Goal: Information Seeking & Learning: Check status

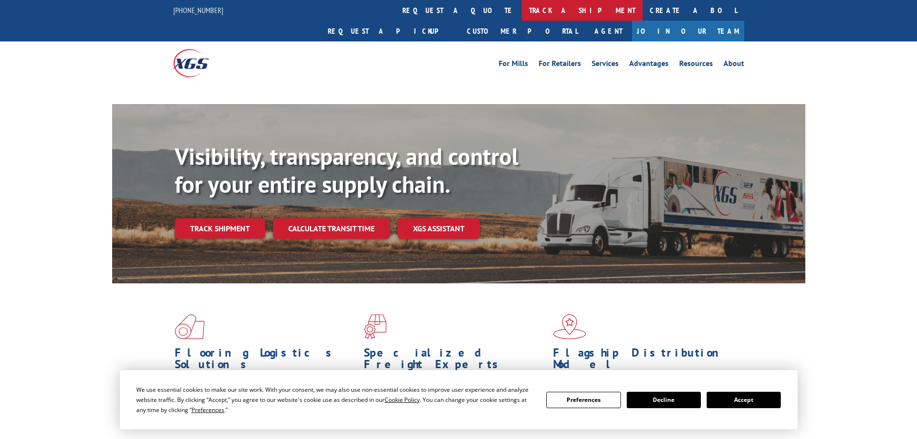
click at [522, 11] on link "track a shipment" at bounding box center [582, 10] width 121 height 21
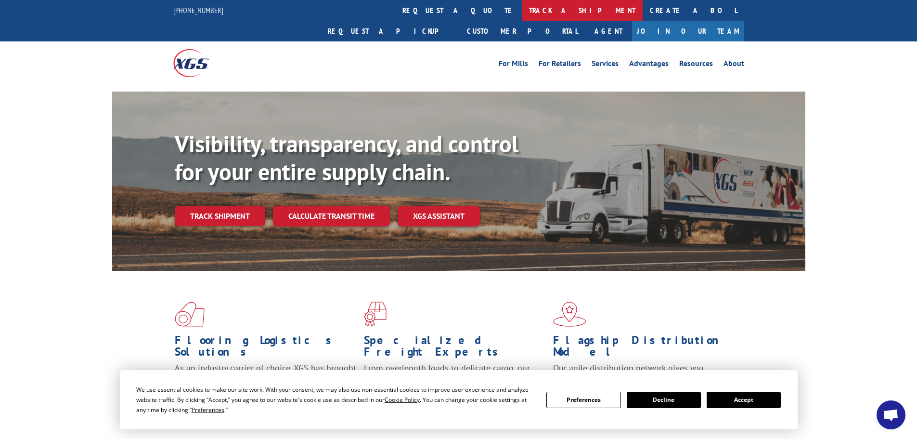
click at [522, 12] on link "track a shipment" at bounding box center [582, 10] width 121 height 21
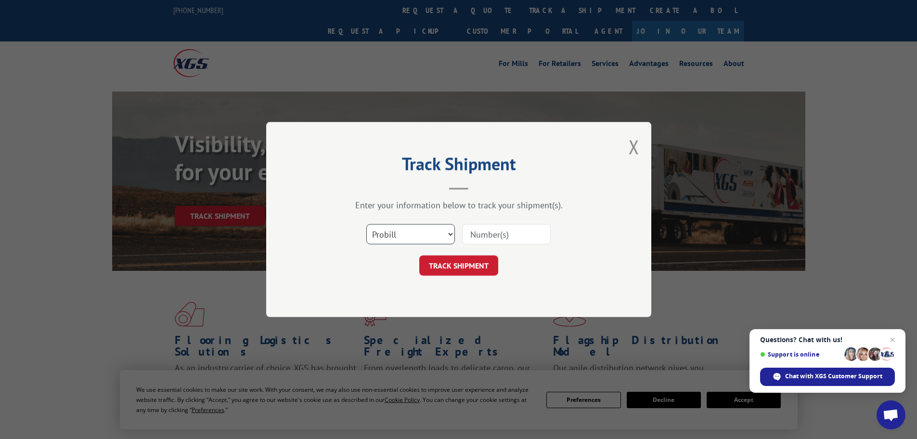
click at [393, 236] on select "Select category... Probill BOL PO" at bounding box center [410, 234] width 89 height 20
select select "bol"
click at [366, 224] on select "Select category... Probill BOL PO" at bounding box center [410, 234] width 89 height 20
click at [478, 238] on input at bounding box center [506, 234] width 89 height 20
paste input "7043745"
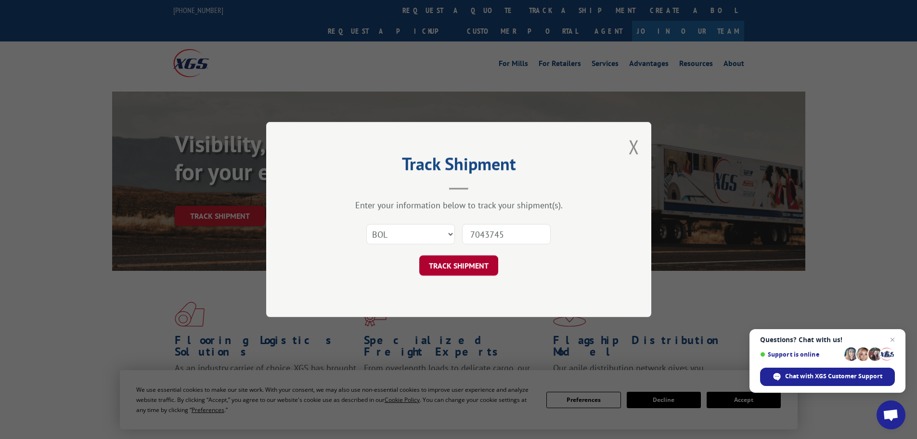
type input "7043745"
click at [468, 258] on button "TRACK SHIPMENT" at bounding box center [458, 265] width 79 height 20
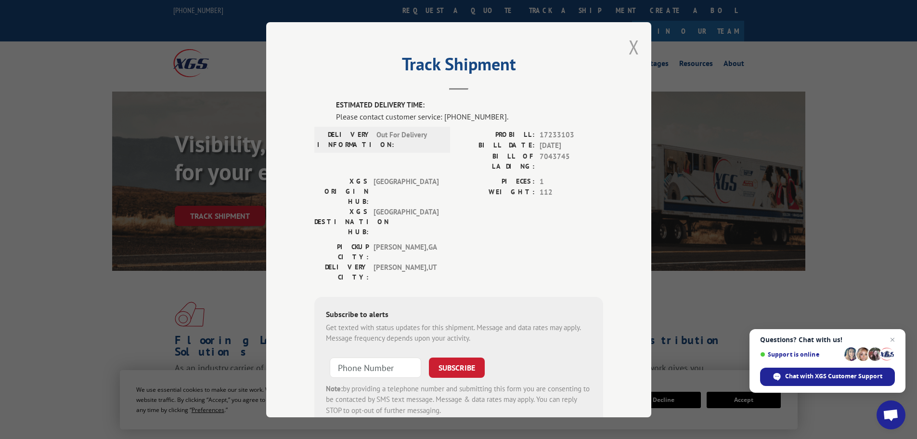
click at [630, 46] on button "Close modal" at bounding box center [634, 47] width 11 height 26
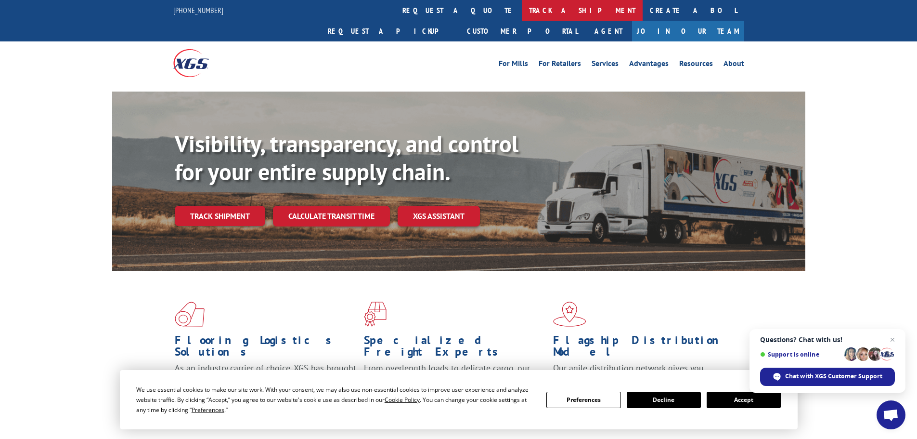
click at [522, 11] on link "track a shipment" at bounding box center [582, 10] width 121 height 21
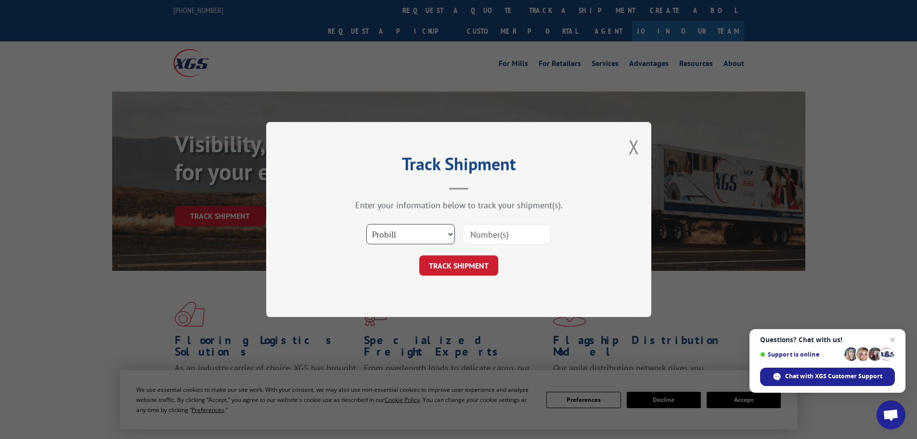
click at [388, 234] on select "Select category... Probill BOL PO" at bounding box center [410, 234] width 89 height 20
select select "bol"
click at [366, 224] on select "Select category... Probill BOL PO" at bounding box center [410, 234] width 89 height 20
click at [493, 235] on input at bounding box center [506, 234] width 89 height 20
paste input "5530752"
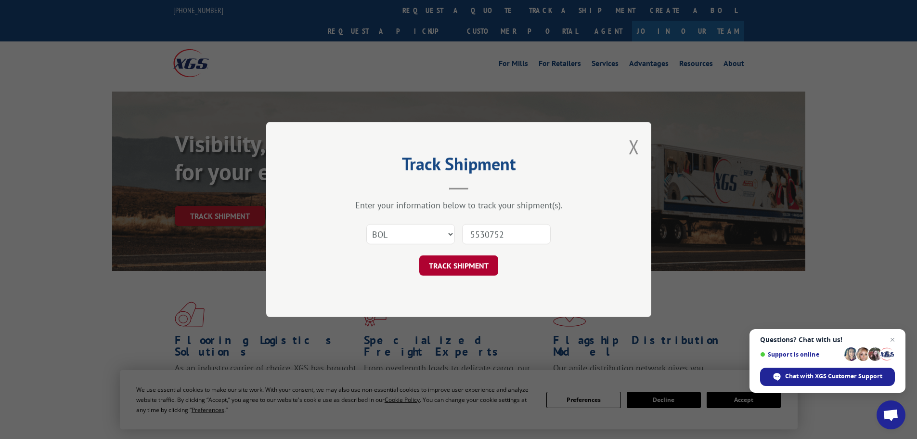
type input "5530752"
click at [479, 262] on button "TRACK SHIPMENT" at bounding box center [458, 265] width 79 height 20
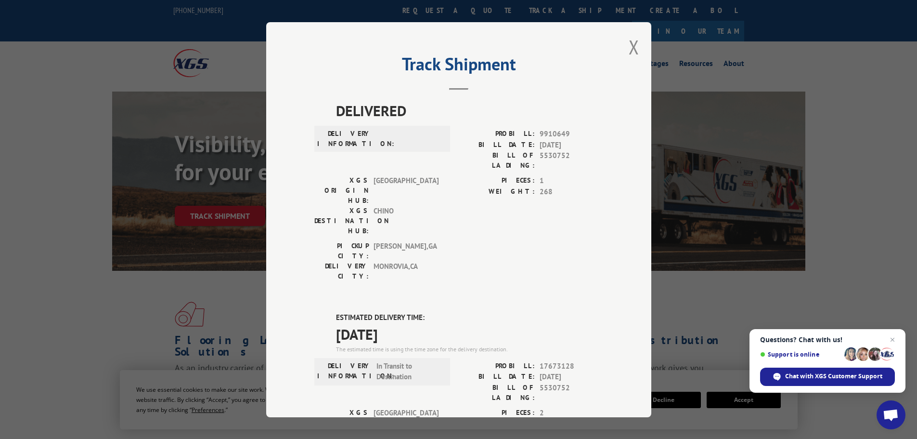
click at [638, 47] on div "Track Shipment DELIVERED DELIVERY INFORMATION: PROBILL: 9910649 BILL DATE: [DAT…" at bounding box center [458, 219] width 385 height 395
click at [629, 50] on button "Close modal" at bounding box center [634, 47] width 11 height 26
